Goal: Information Seeking & Learning: Learn about a topic

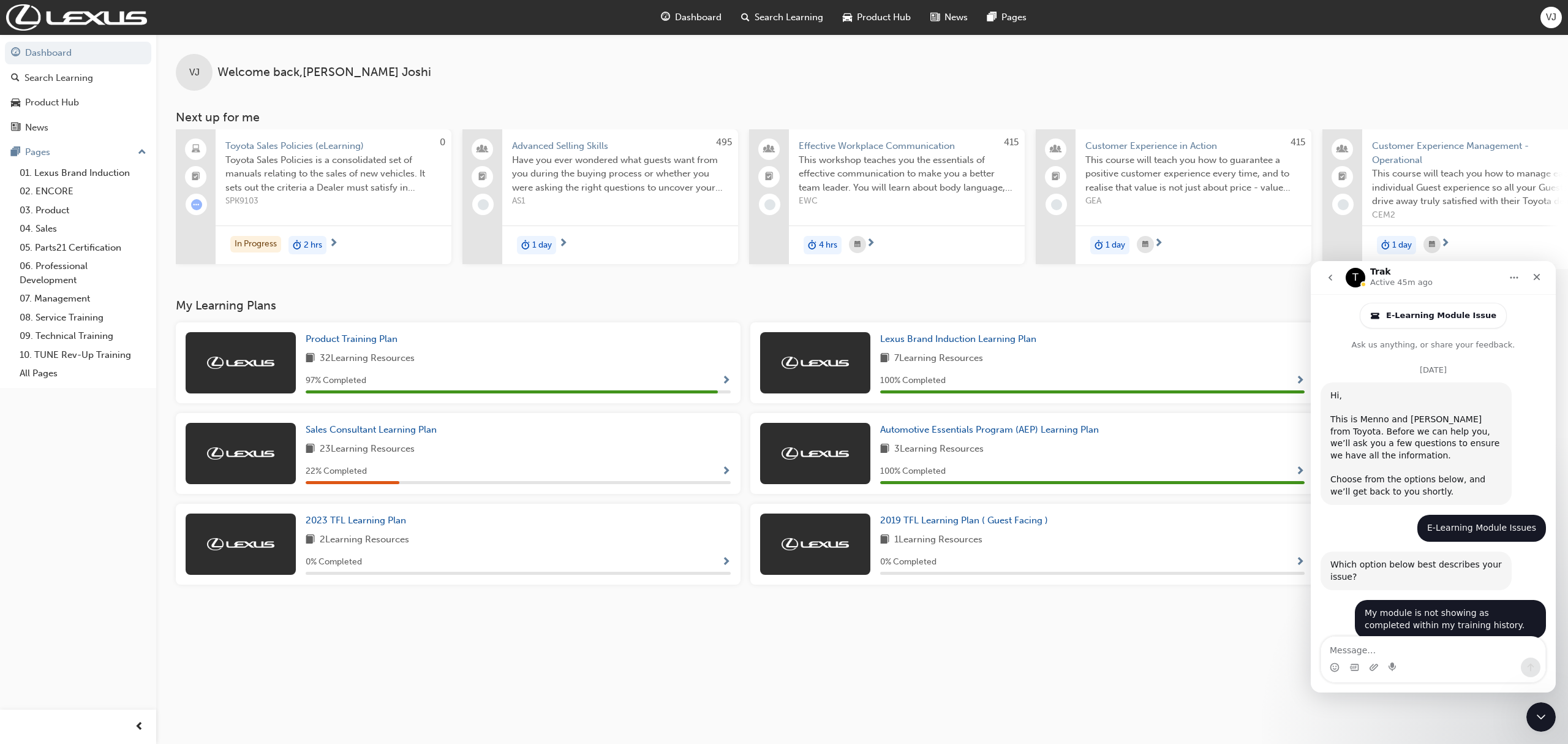
scroll to position [1572, 0]
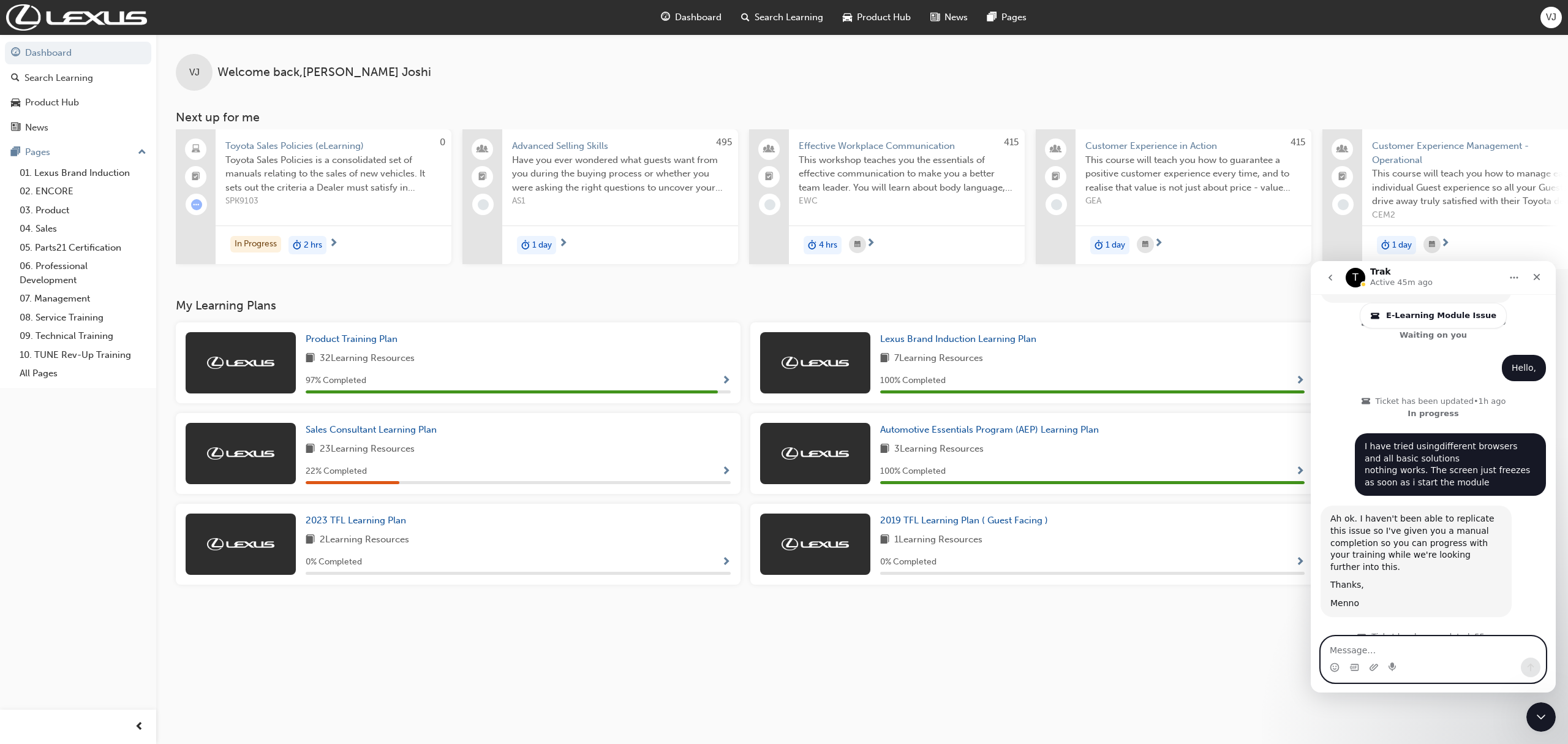
click at [1451, 652] on textarea "Message…" at bounding box center [1433, 647] width 224 height 21
click at [1445, 650] on textarea "Message…" at bounding box center [1433, 647] width 224 height 21
click at [1530, 285] on div "Close" at bounding box center [1537, 277] width 22 height 22
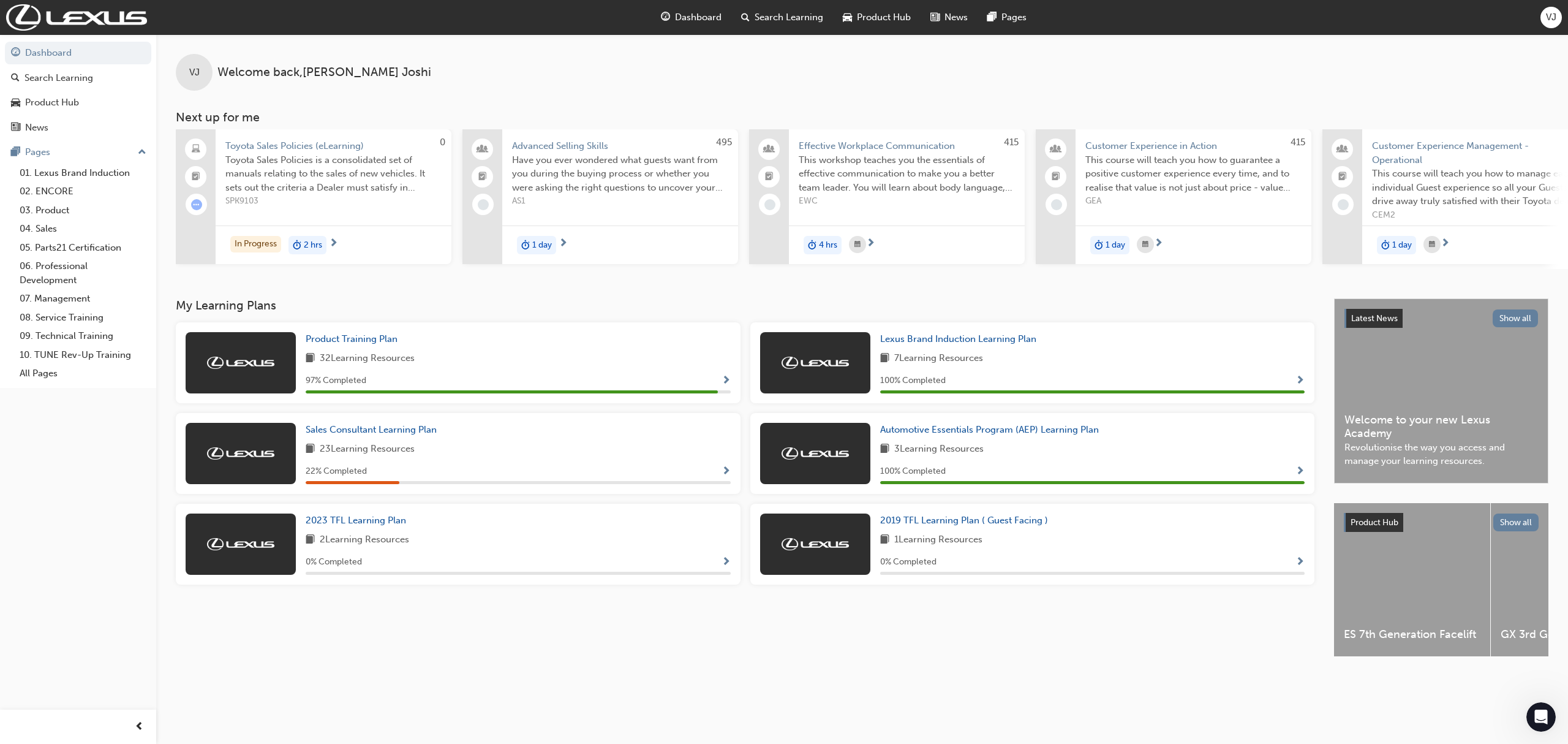
click at [417, 442] on div "Sales Consultant Learning Plan 23 Learning Resources 22 % Completed" at bounding box center [518, 454] width 425 height 61
click at [422, 435] on span "Sales Consultant Learning Plan" at bounding box center [371, 430] width 131 height 11
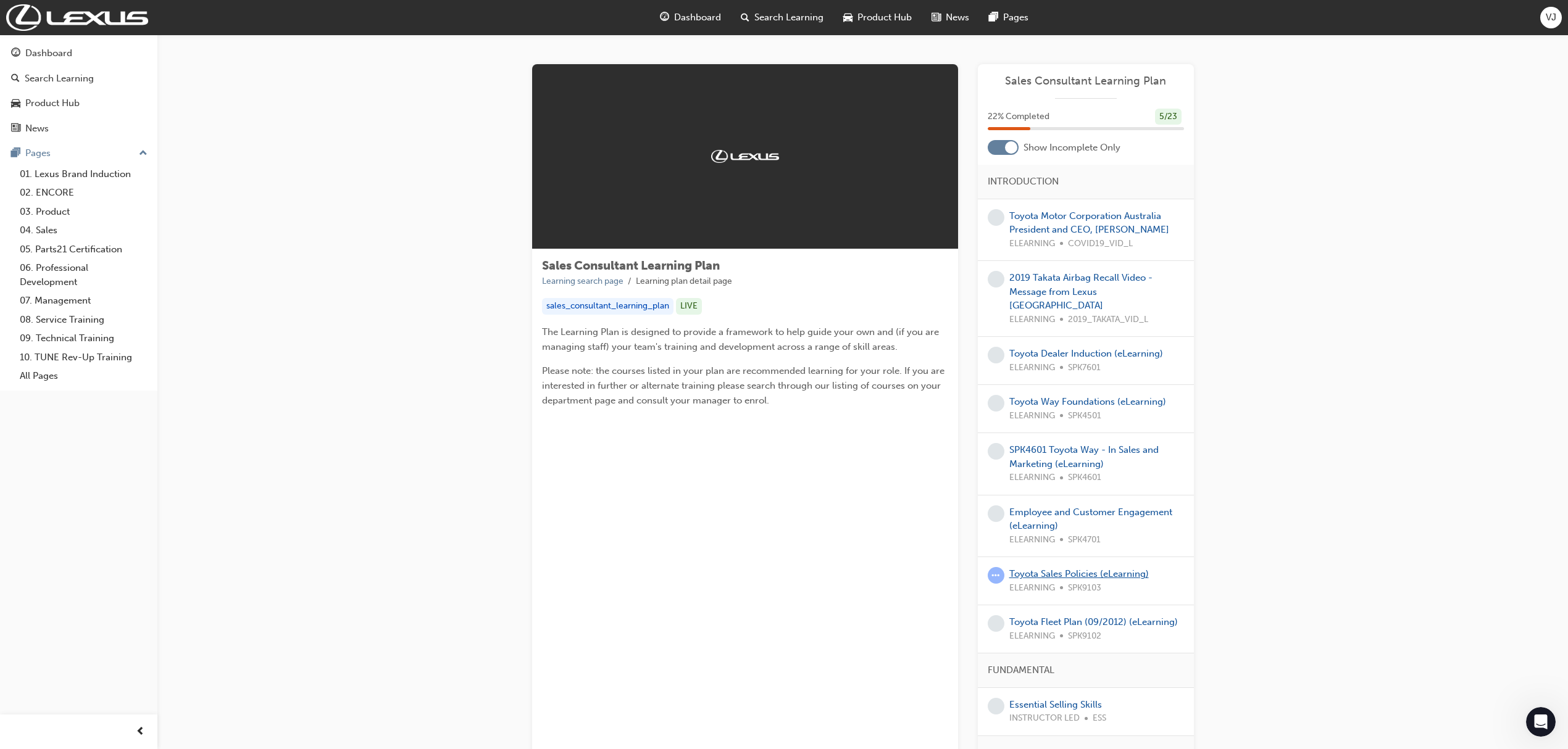
click at [1121, 568] on link "Toyota Sales Policies (eLearning)" at bounding box center [1079, 574] width 139 height 11
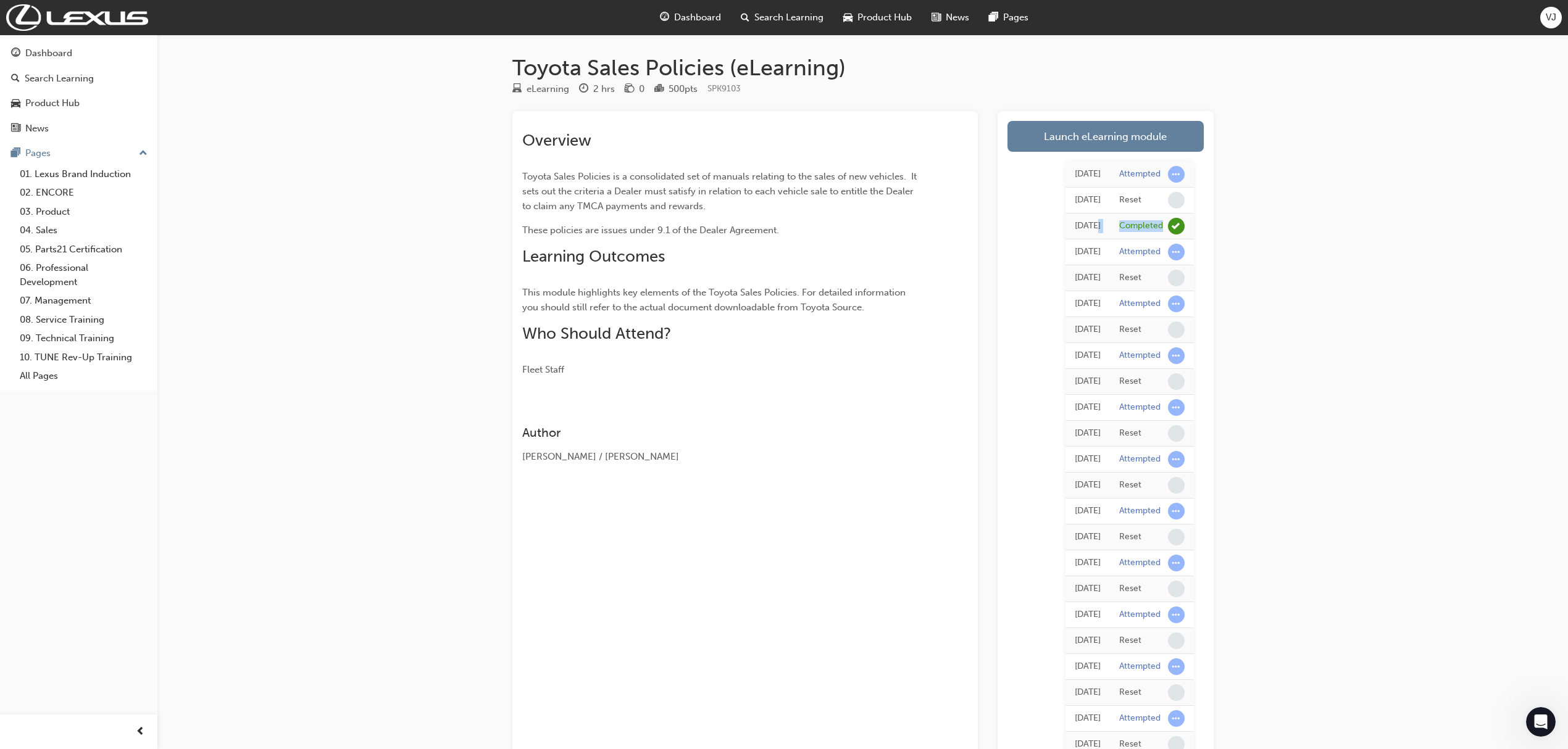
drag, startPoint x: 1182, startPoint y: 231, endPoint x: 1107, endPoint y: 231, distance: 75.0
click at [1107, 231] on tr "[DATE] Completed" at bounding box center [1130, 227] width 129 height 26
click at [1118, 147] on link "Launch eLearning module" at bounding box center [1105, 136] width 197 height 31
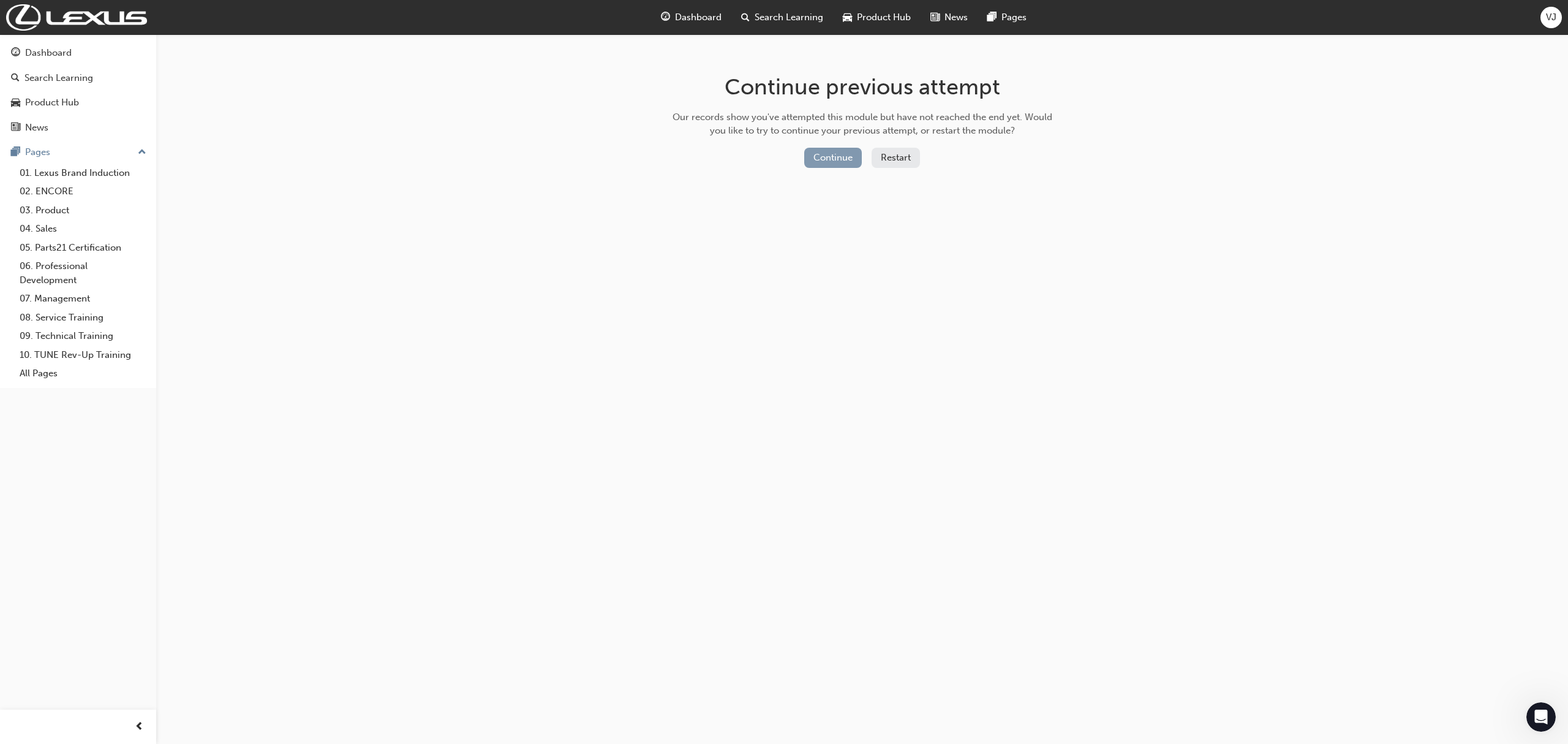
click at [839, 153] on button "Continue" at bounding box center [833, 158] width 57 height 20
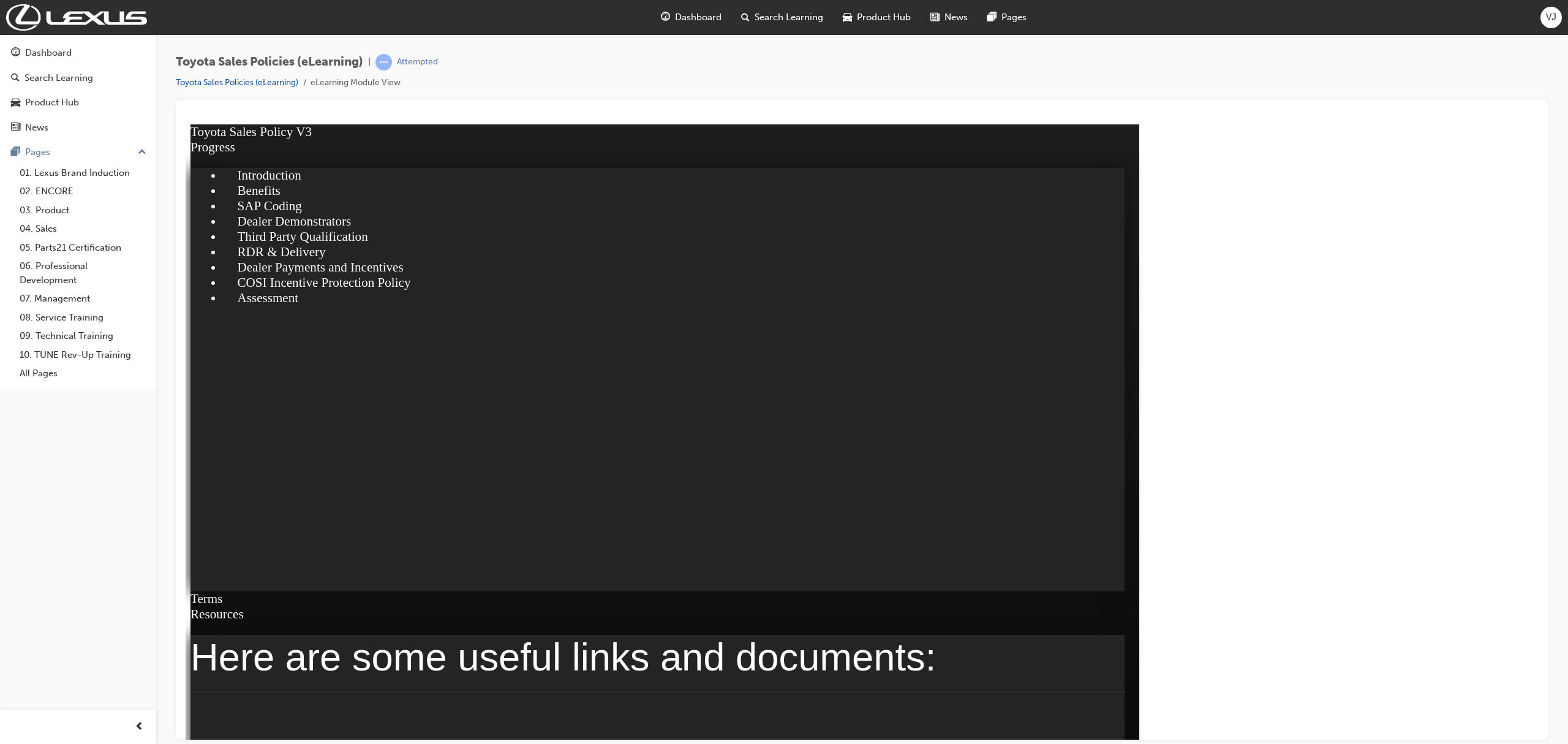
click div "NEXT"
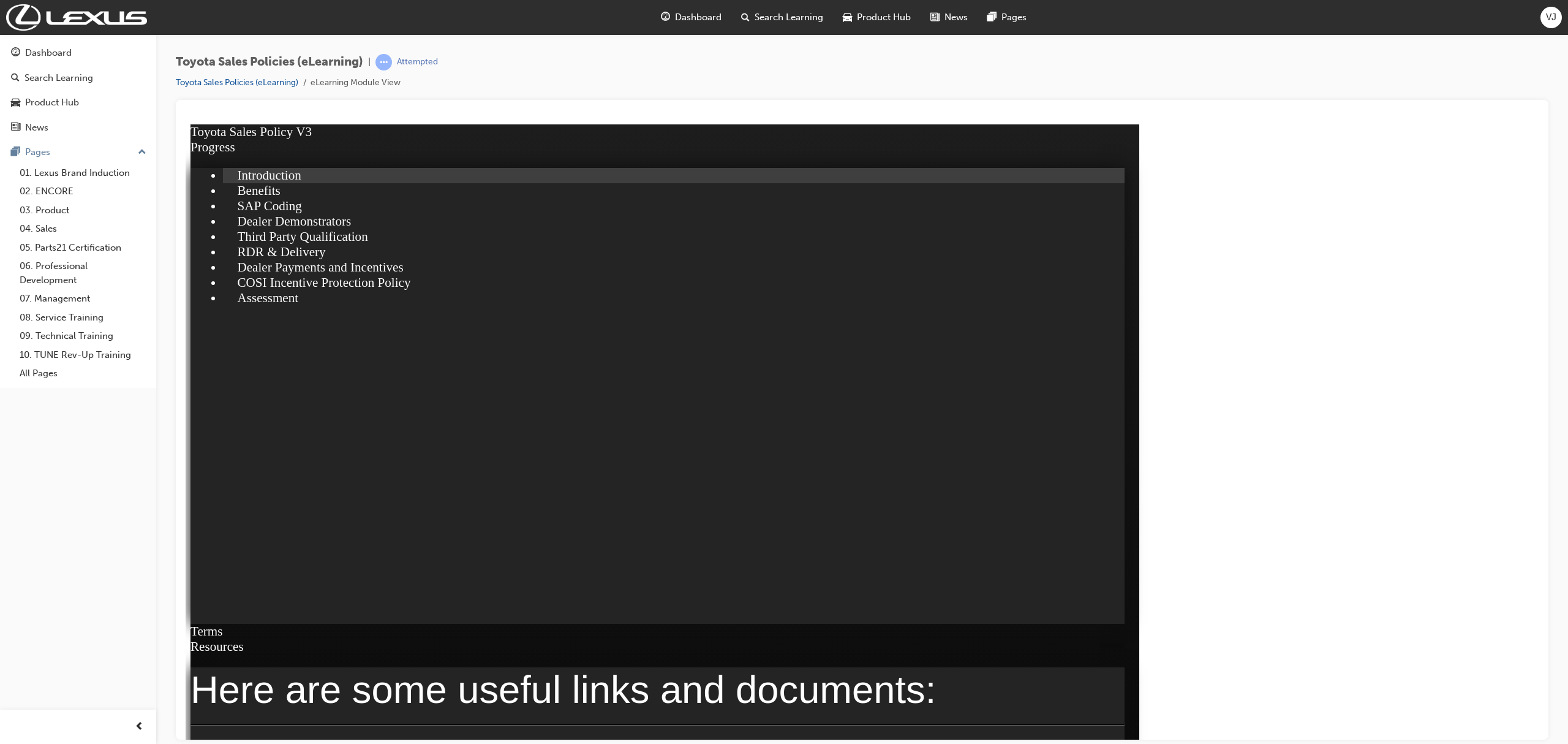
click div
click at [692, 12] on span "Dashboard" at bounding box center [698, 18] width 47 height 14
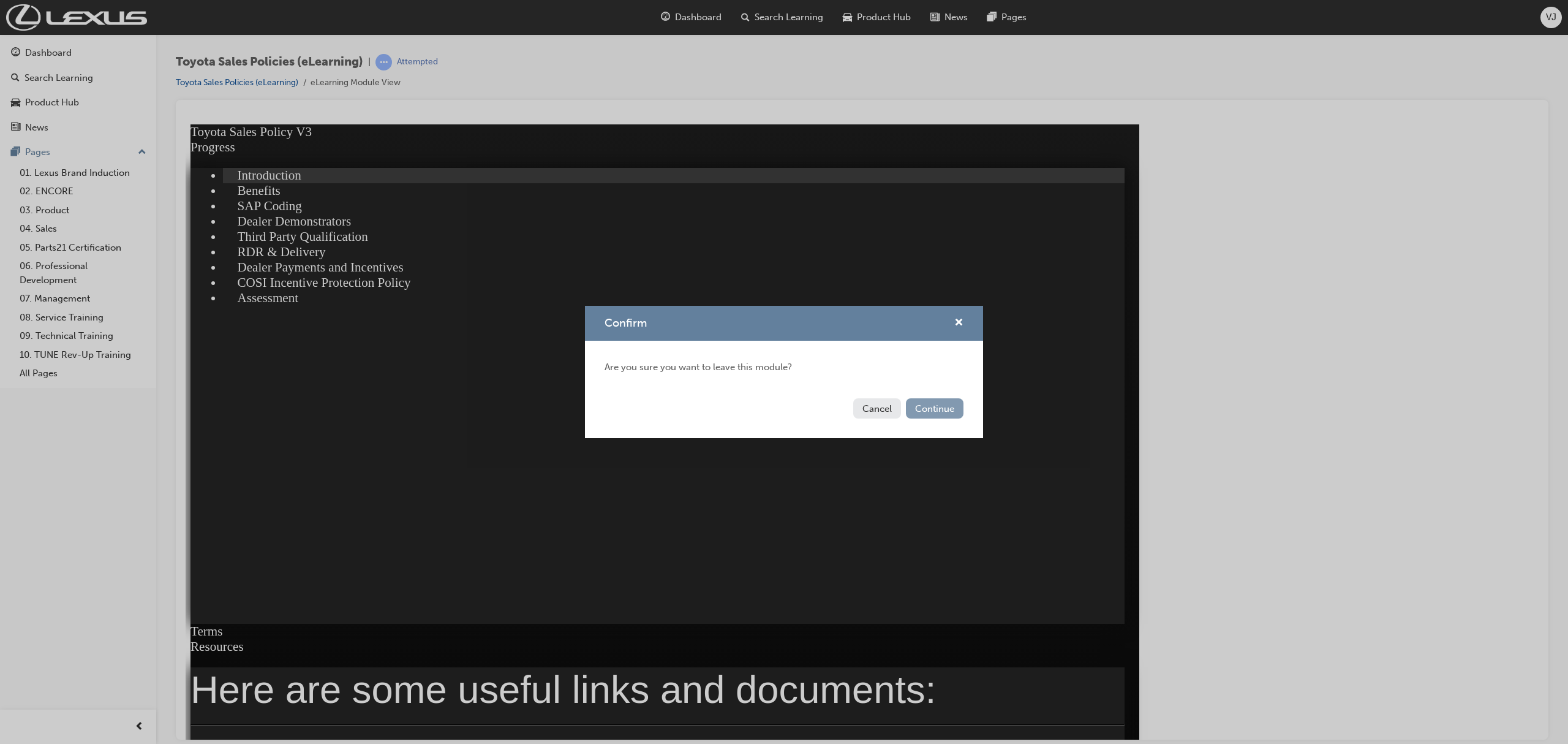
click at [924, 403] on button "Continue" at bounding box center [934, 408] width 57 height 20
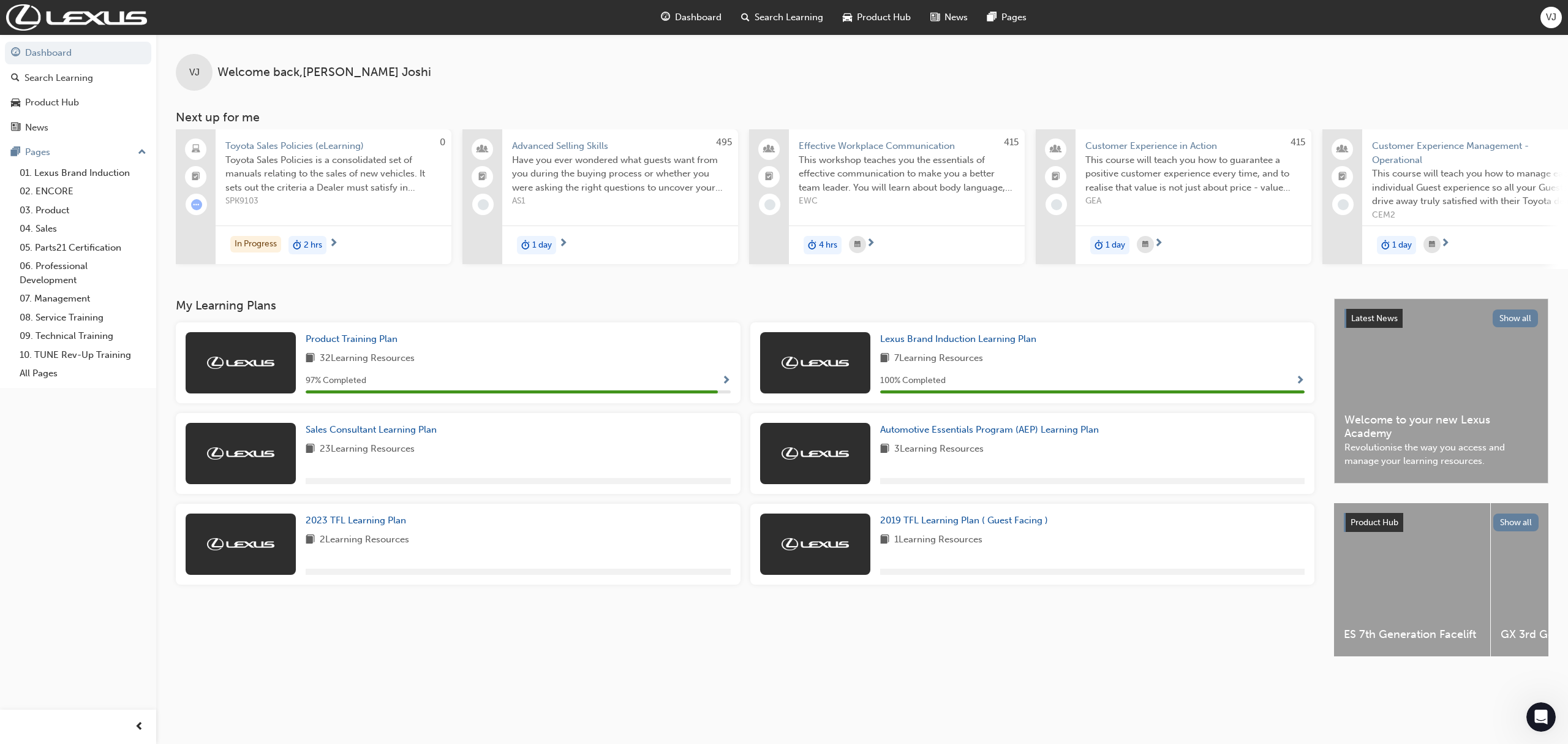
click at [568, 143] on span "Advanced Selling Skills" at bounding box center [620, 146] width 216 height 14
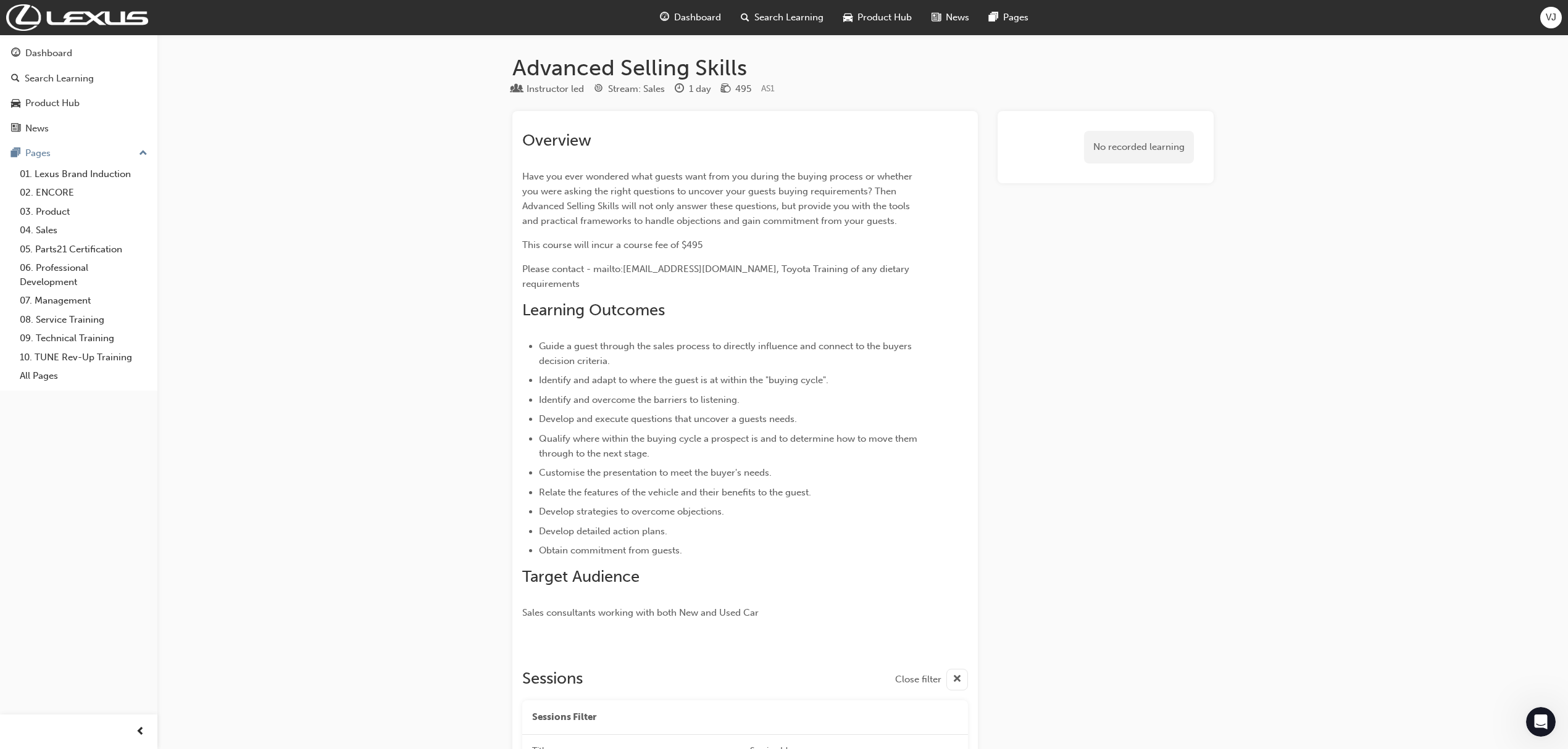
click at [692, 27] on div "Dashboard" at bounding box center [690, 17] width 81 height 25
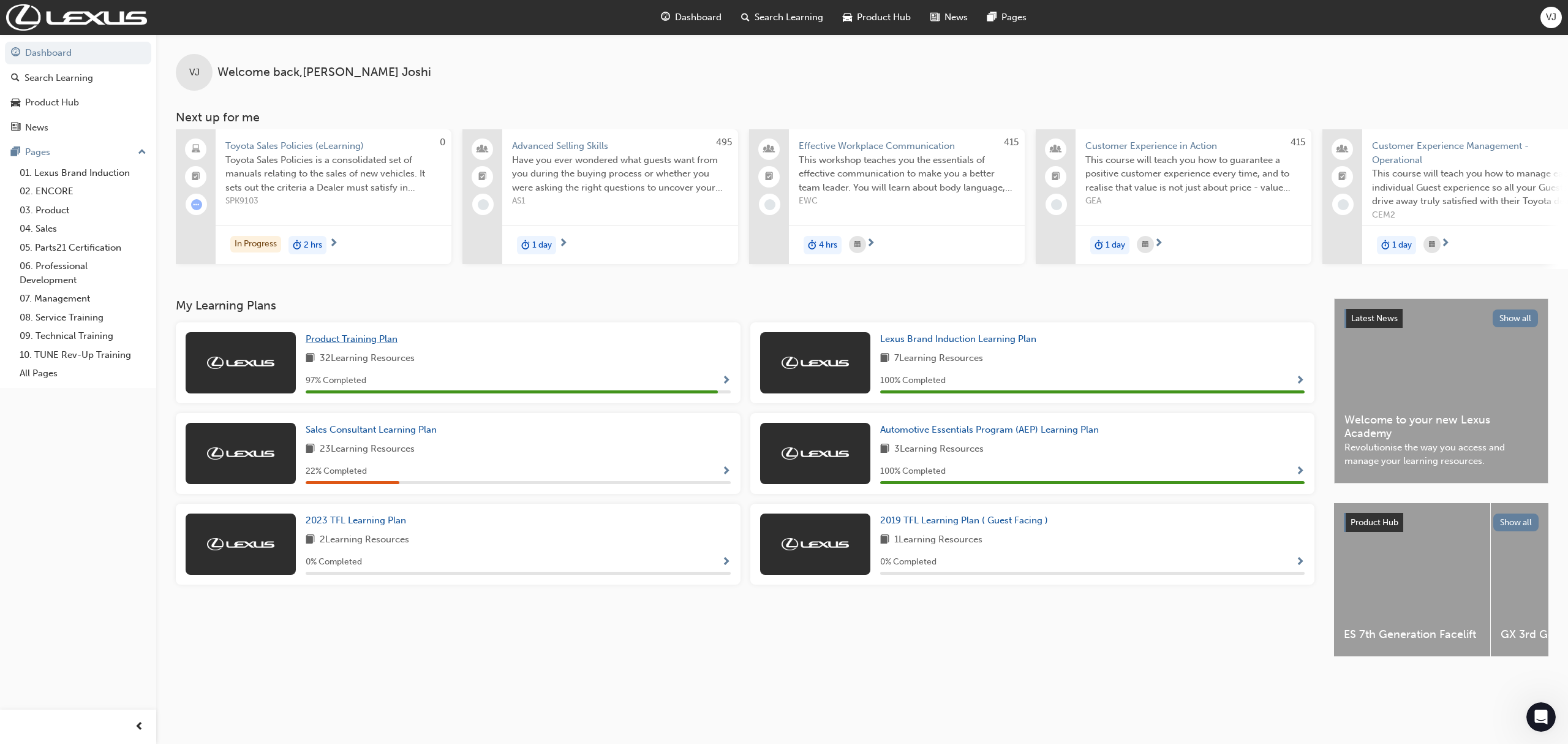
click at [380, 344] on span "Product Training Plan" at bounding box center [352, 339] width 92 height 11
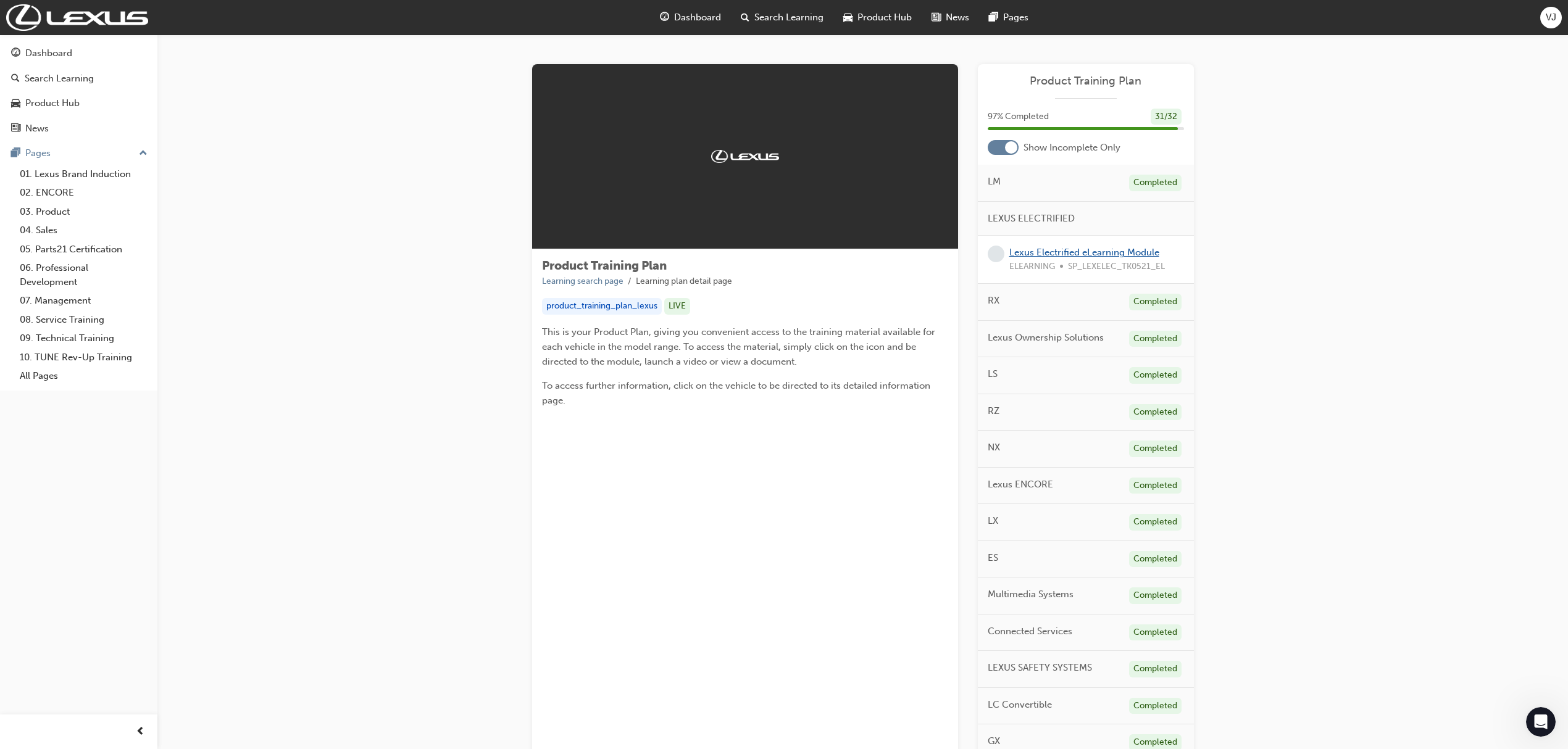
click at [1102, 253] on link "Lexus Electrified eLearning Module" at bounding box center [1085, 252] width 150 height 11
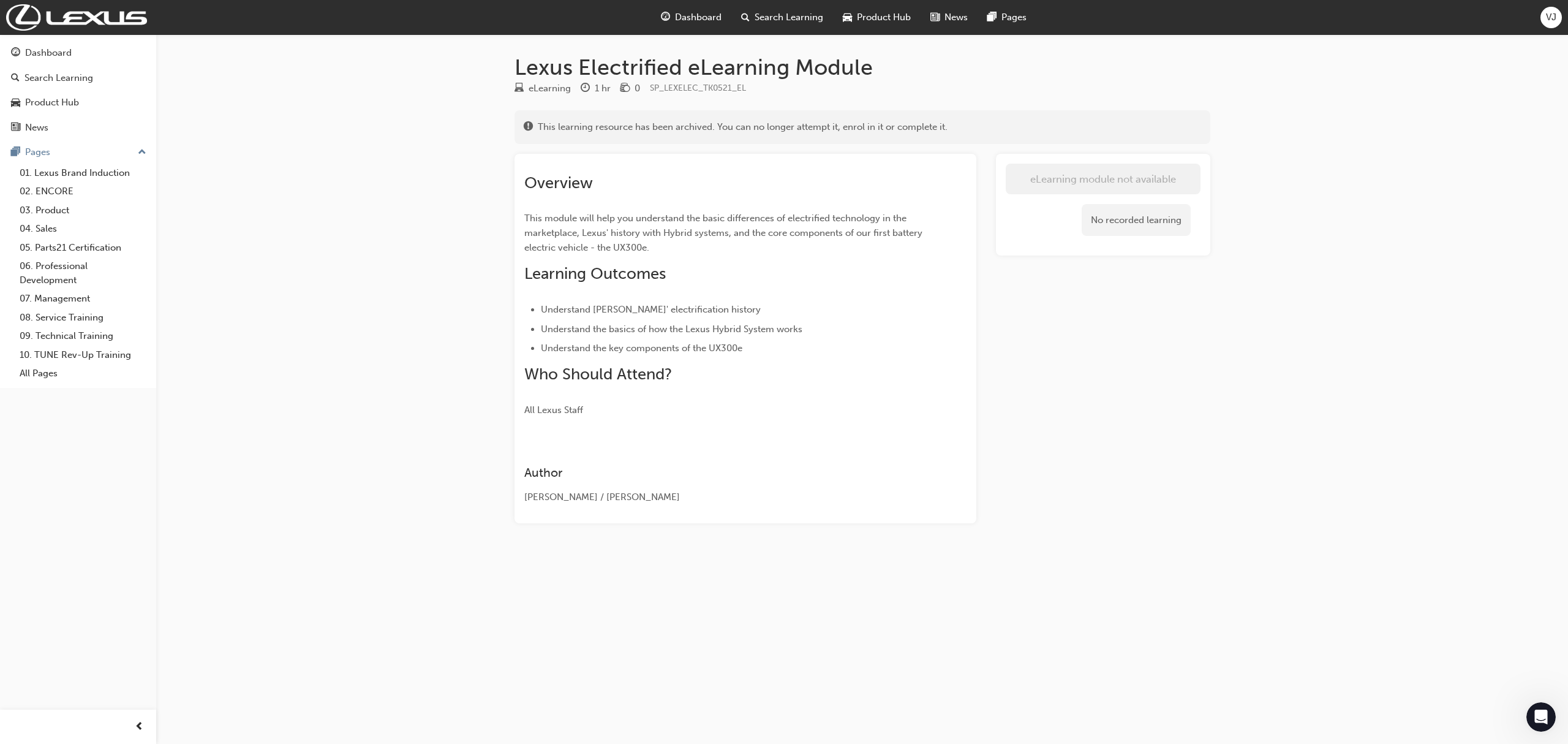
click at [700, 22] on span "Dashboard" at bounding box center [698, 18] width 47 height 14
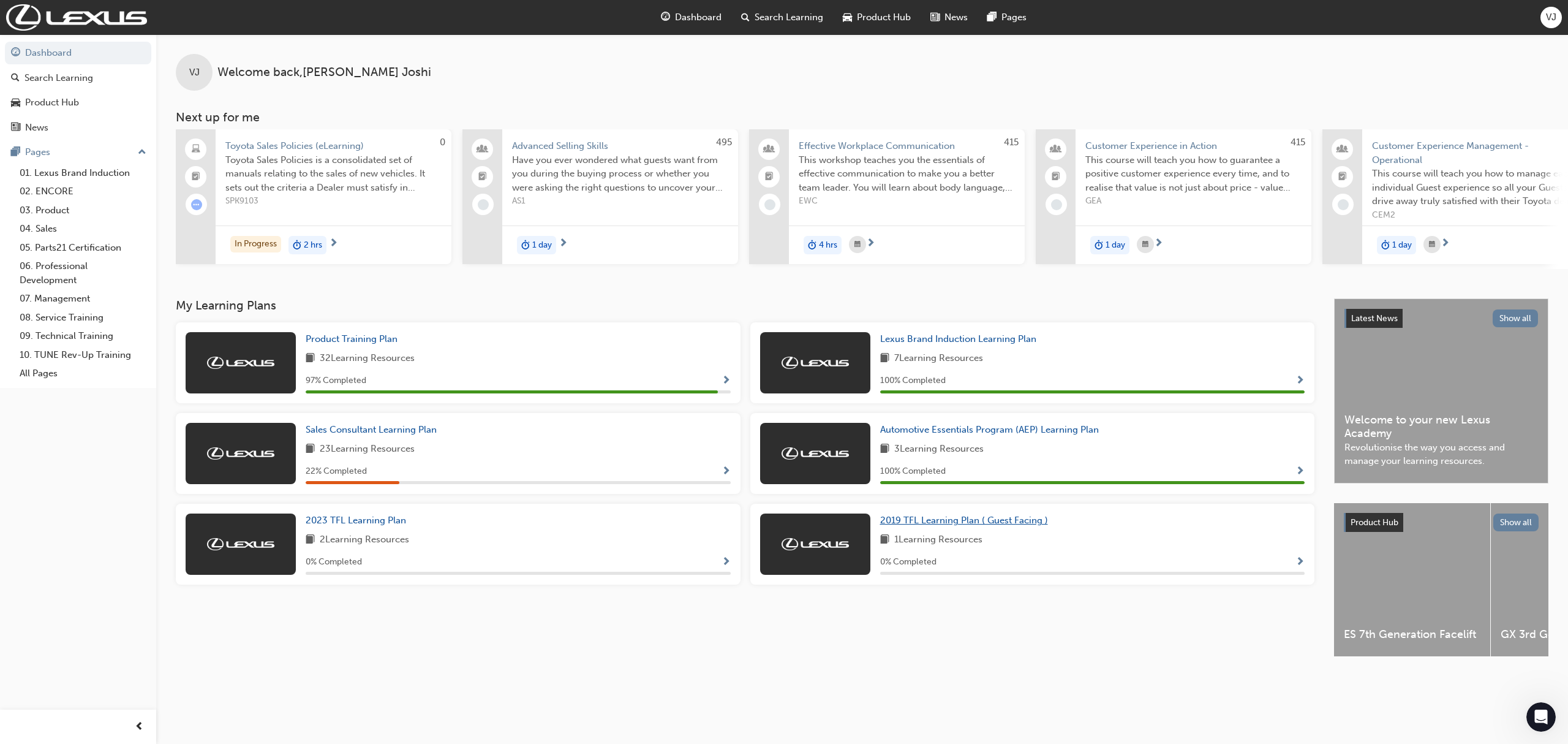
click at [1013, 526] on span "2019 TFL Learning Plan ( Guest Facing )" at bounding box center [964, 520] width 168 height 11
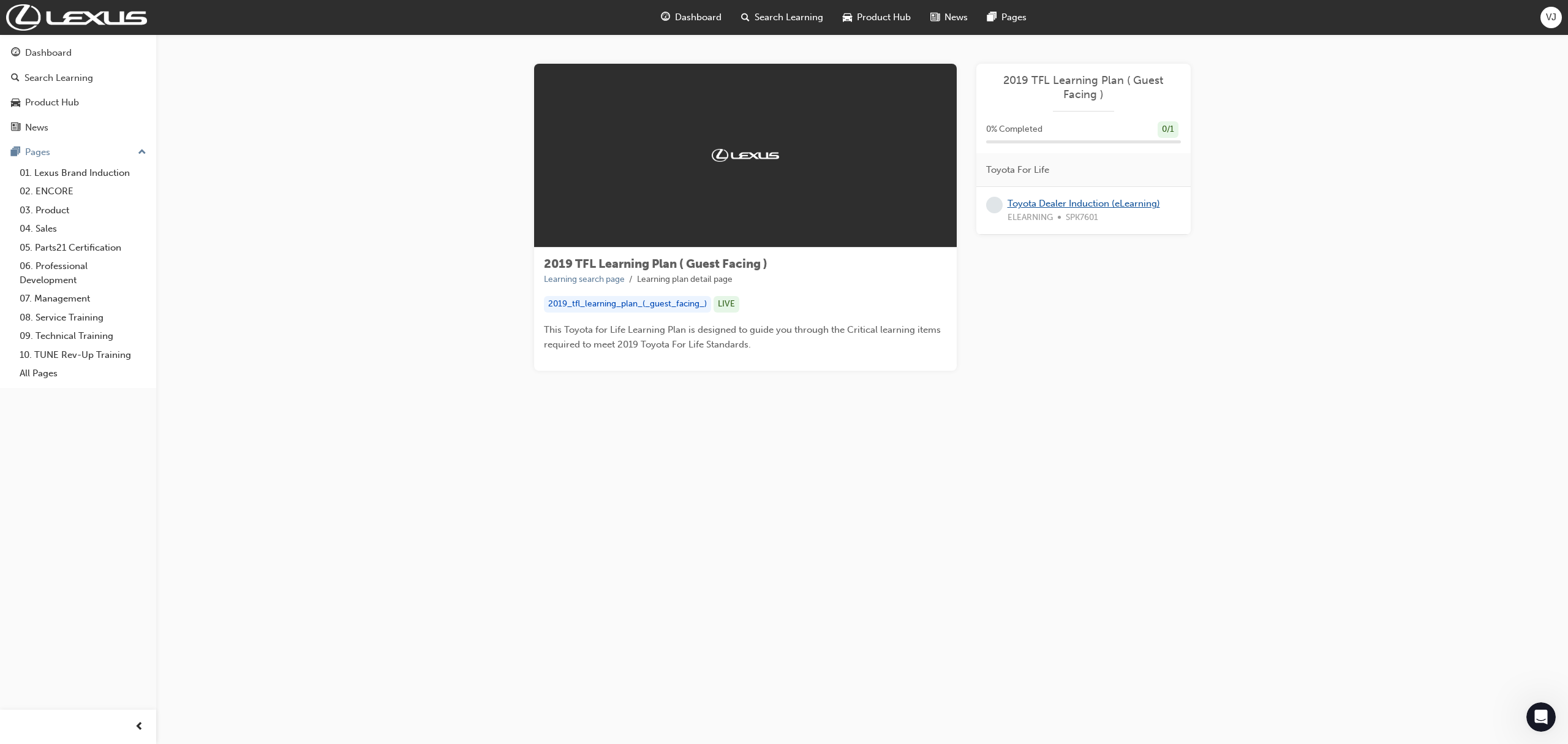
click at [1069, 207] on link "Toyota Dealer Induction (eLearning)" at bounding box center [1083, 204] width 153 height 11
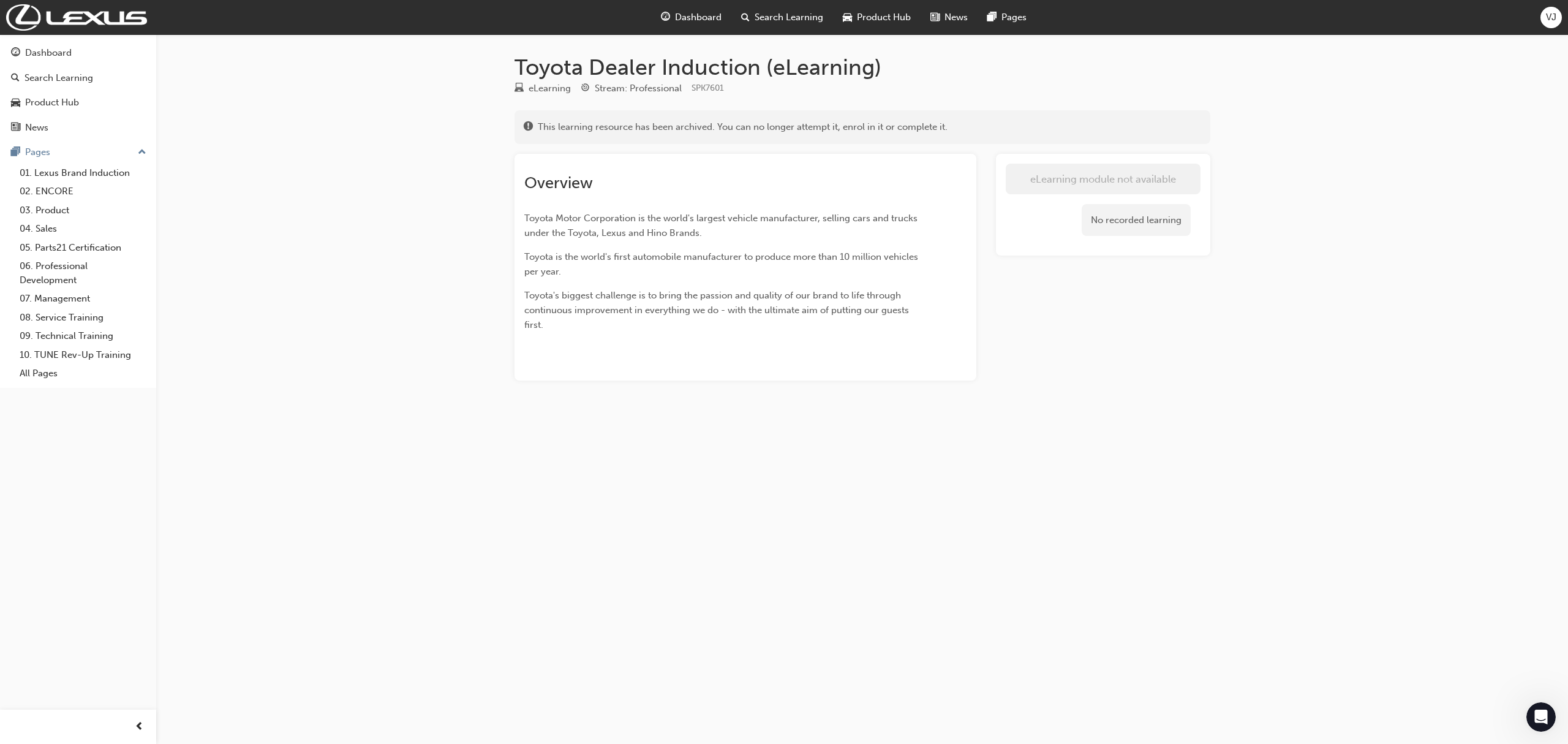
click at [670, 16] on span "guage-icon" at bounding box center [666, 18] width 9 height 16
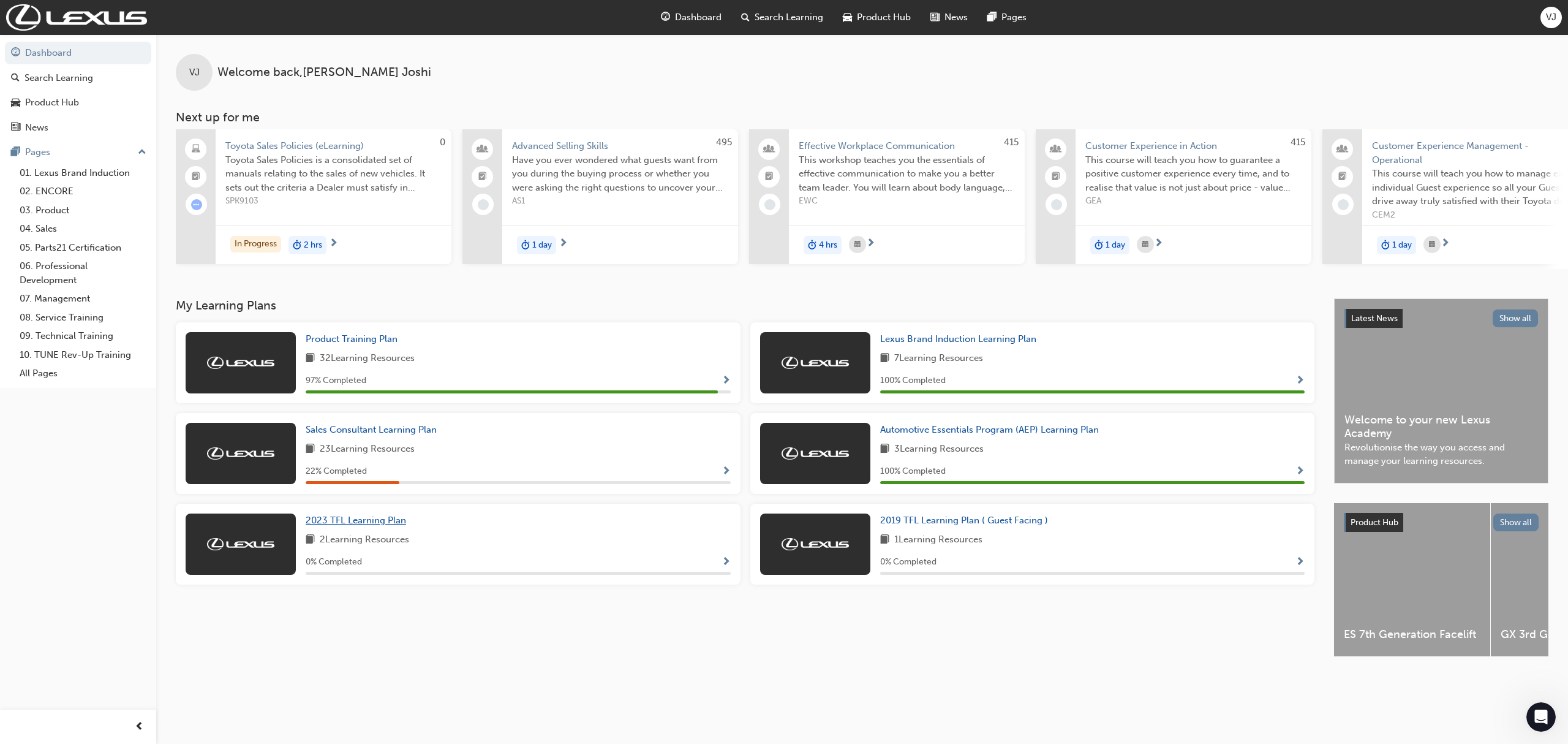
click at [382, 525] on span "2023 TFL Learning Plan" at bounding box center [356, 520] width 101 height 11
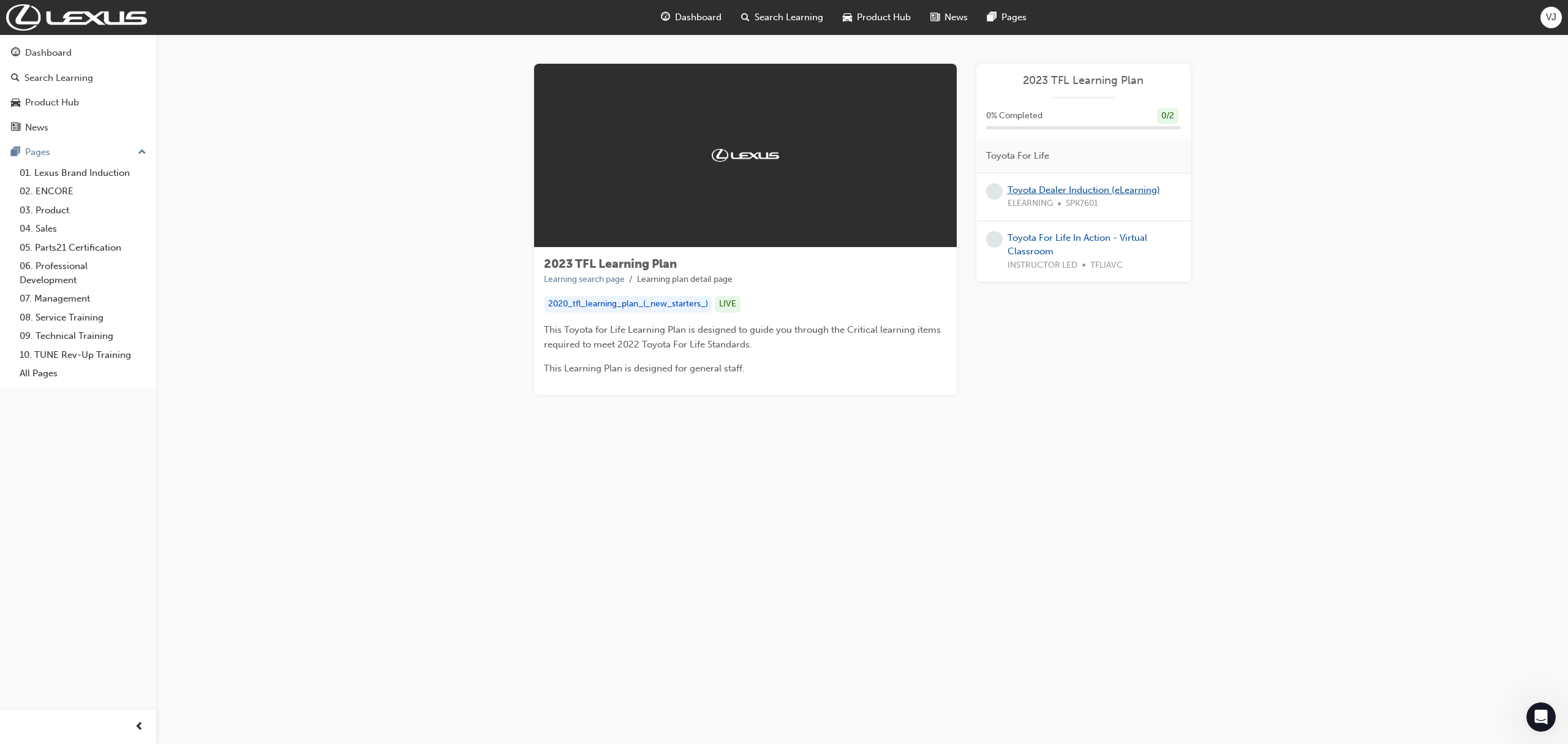
click at [1069, 187] on link "Toyota Dealer Induction (eLearning)" at bounding box center [1083, 190] width 153 height 11
